Goal: Task Accomplishment & Management: Complete application form

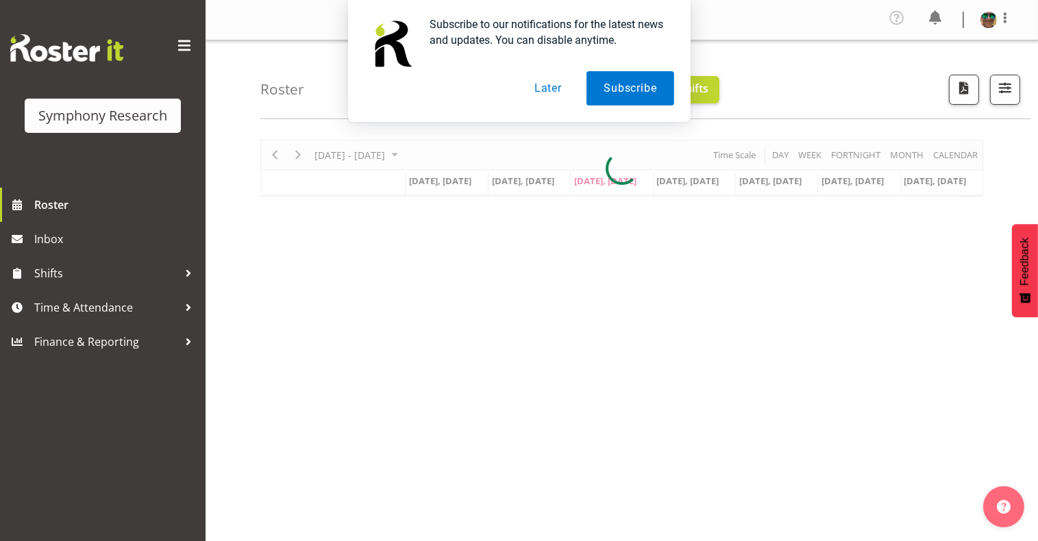
click at [552, 91] on button "Later" at bounding box center [548, 88] width 62 height 34
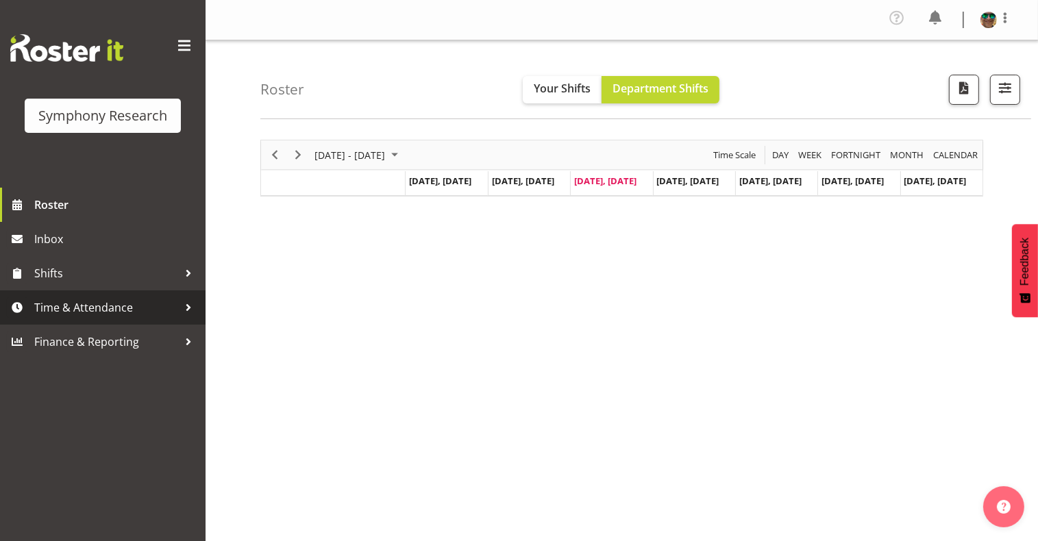
click at [60, 304] on span "Time & Attendance" at bounding box center [106, 307] width 144 height 21
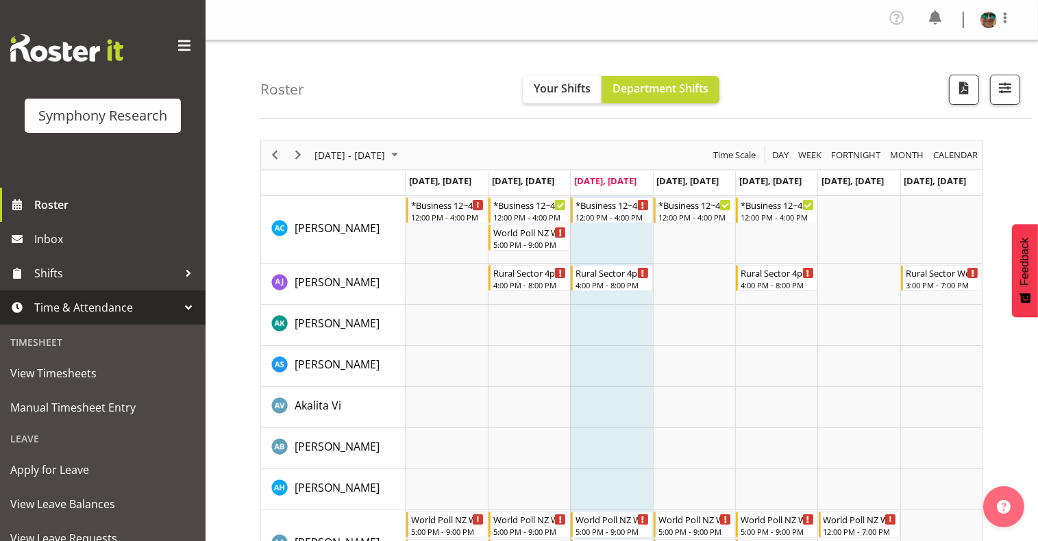
scroll to position [182, 0]
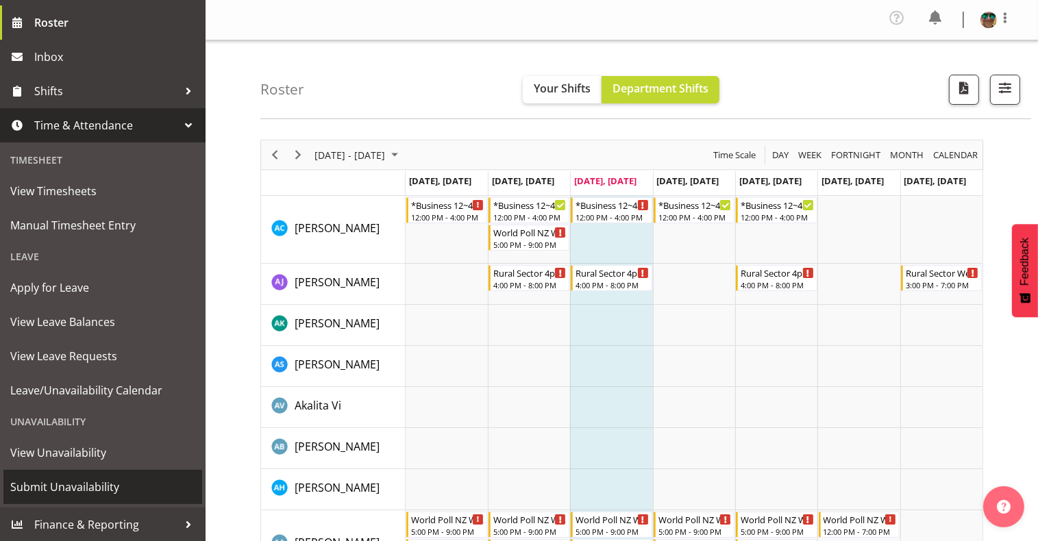
click at [68, 483] on span "Submit Unavailability" at bounding box center [102, 487] width 185 height 21
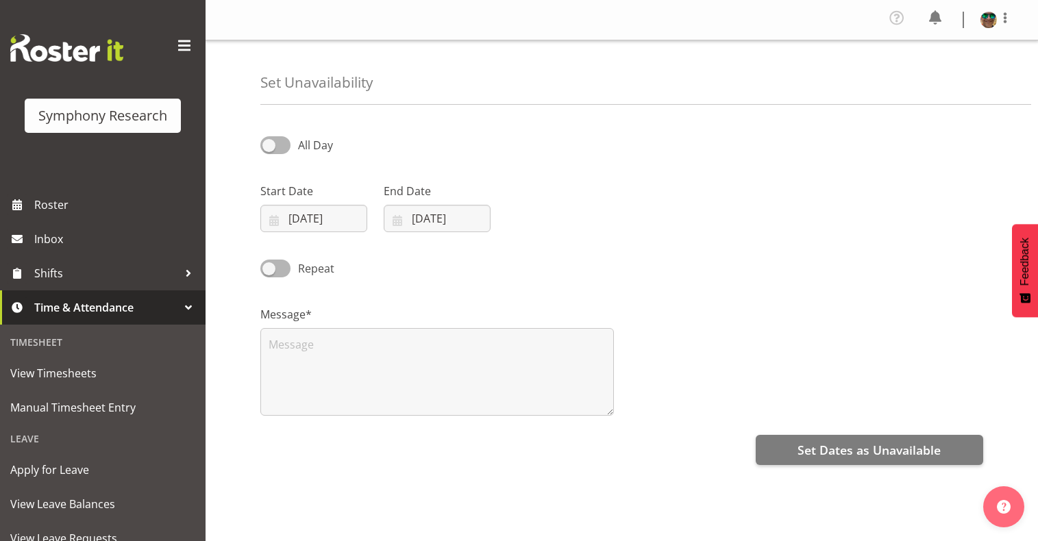
select select "8"
select select "2025"
click at [310, 219] on input "10/09/2025" at bounding box center [313, 218] width 107 height 27
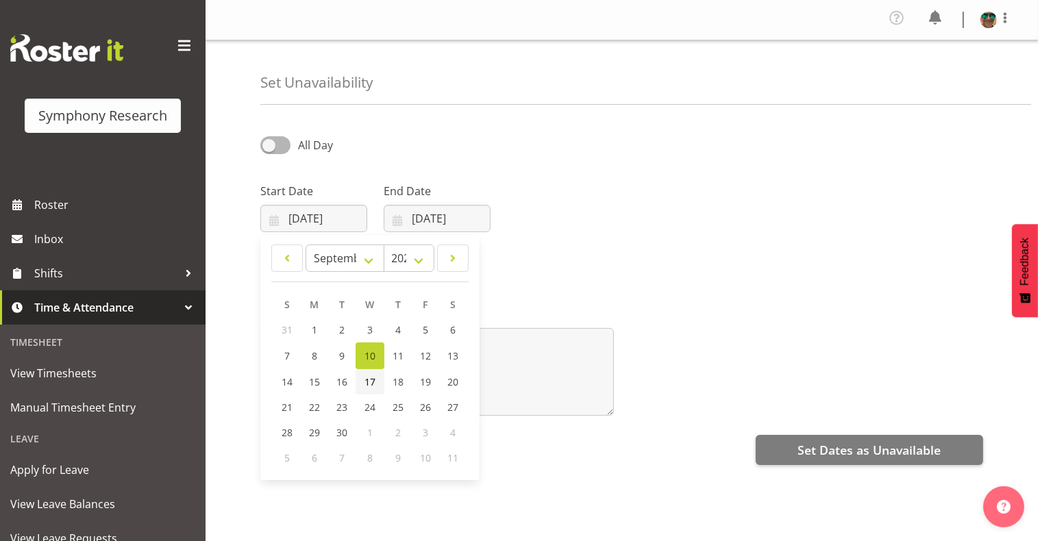
click at [370, 387] on span "17" at bounding box center [370, 382] width 11 height 13
type input "17/09/2025"
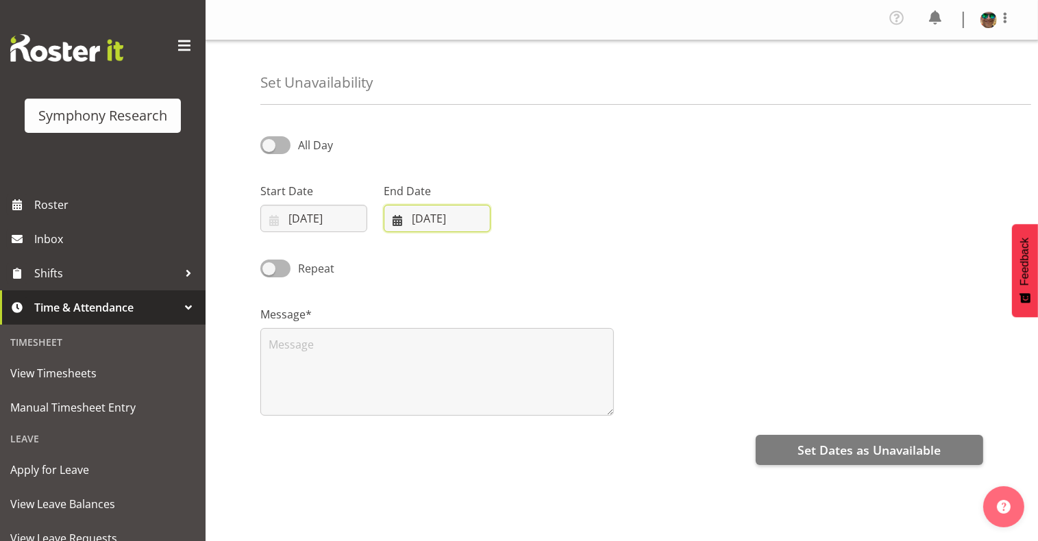
click at [450, 223] on input "10/09/2025" at bounding box center [437, 218] width 107 height 27
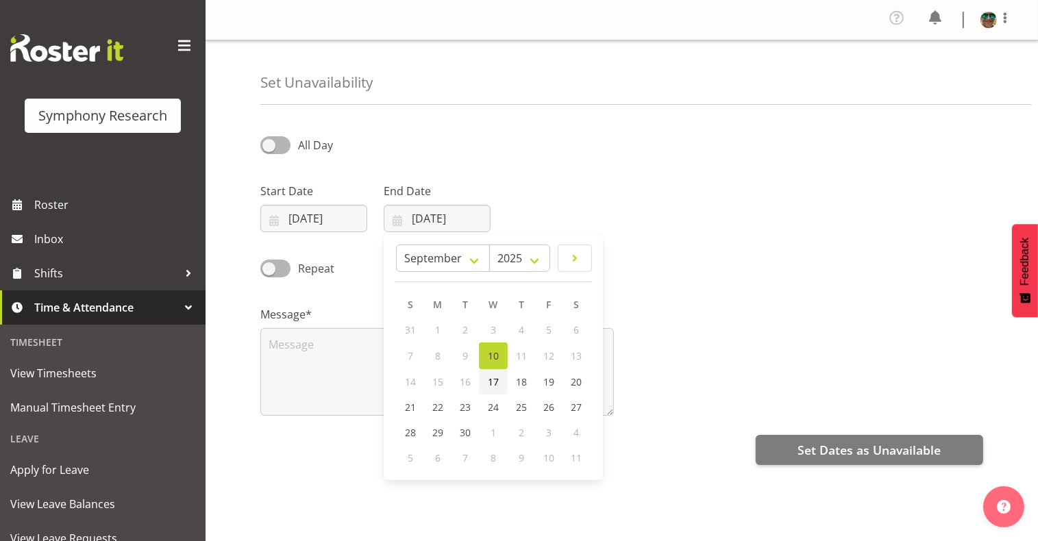
click at [491, 385] on span "17" at bounding box center [493, 382] width 11 height 13
type input "17/09/2025"
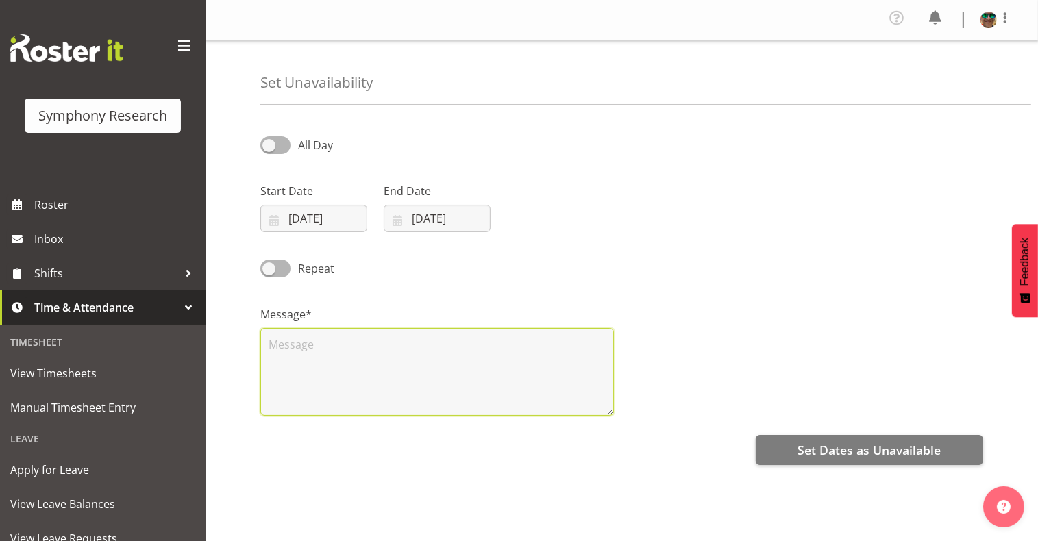
click at [347, 385] on textarea at bounding box center [437, 372] width 354 height 88
type textarea "AL"
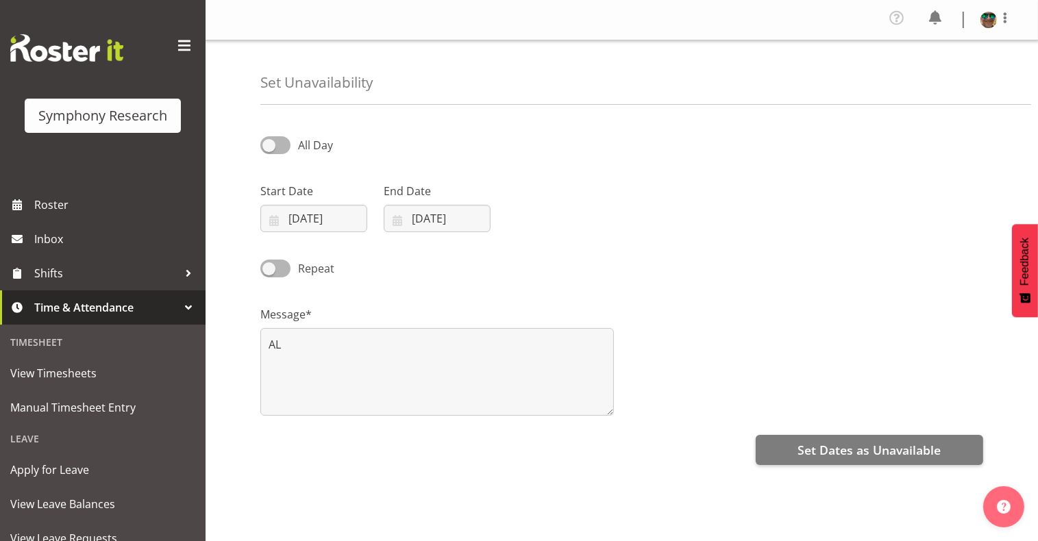
click at [672, 241] on div "Start Date 17/09/2025 January February March April May June July August Septemb…" at bounding box center [622, 202] width 740 height 77
click at [685, 257] on div "Repeat" at bounding box center [622, 264] width 740 height 47
click at [847, 450] on span "Set Dates as Unavailable" at bounding box center [869, 450] width 143 height 18
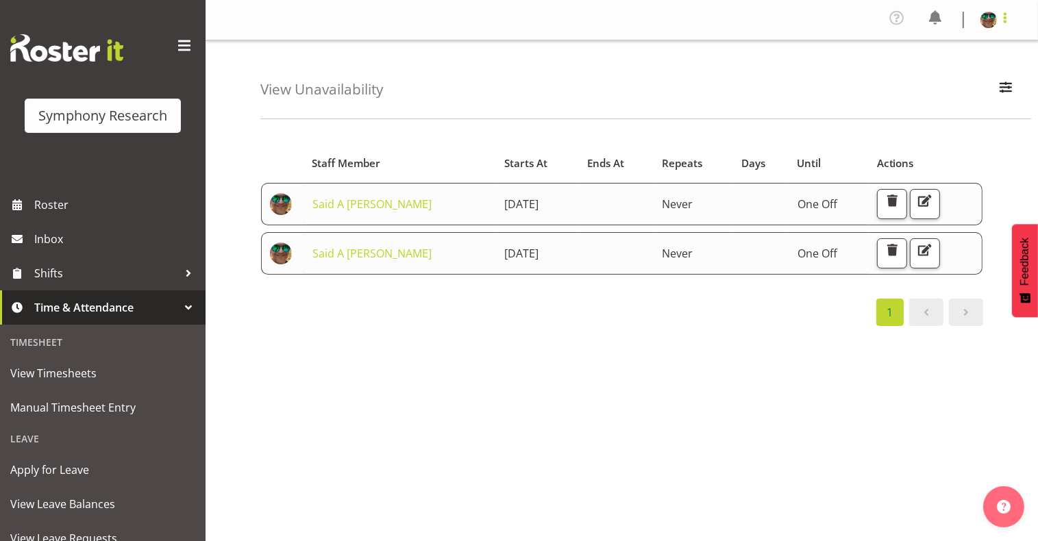
click at [1006, 13] on span at bounding box center [1005, 18] width 16 height 16
click at [920, 75] on link "Log Out" at bounding box center [948, 75] width 132 height 25
